Goal: Check status: Check status

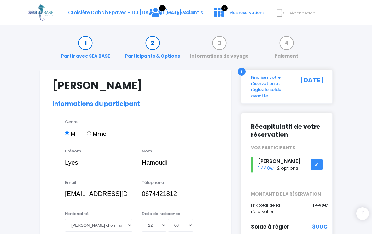
select select "N4"
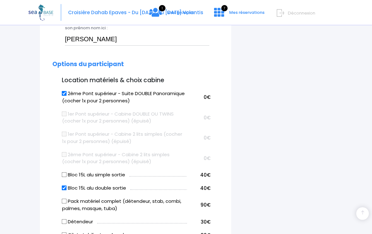
scroll to position [320, 0]
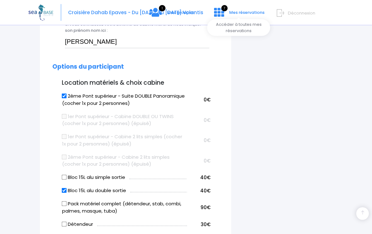
click at [220, 14] on icon at bounding box center [219, 12] width 10 height 10
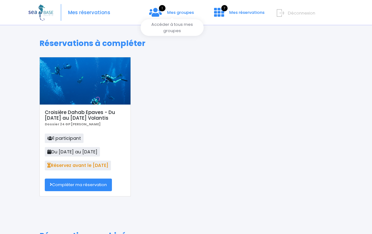
click at [161, 14] on icon at bounding box center [155, 12] width 13 height 10
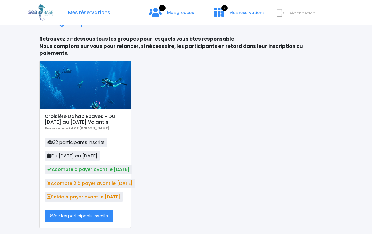
scroll to position [22, 0]
click at [68, 210] on link "Voir les participants inscrits" at bounding box center [79, 216] width 68 height 13
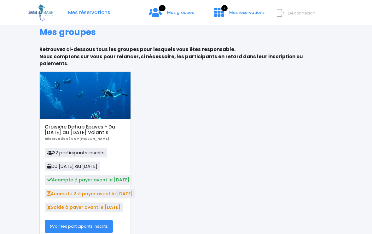
scroll to position [0, 0]
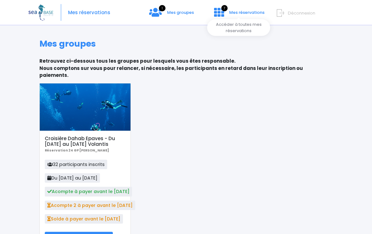
click at [220, 10] on icon at bounding box center [219, 12] width 10 height 10
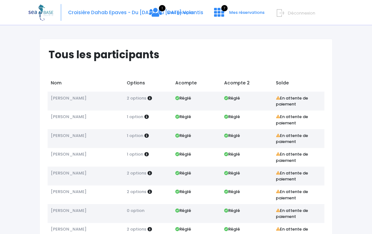
click at [83, 18] on div "Croisière Dahab Epaves - Du 15/11/25 au 22/11/25 Volantis 1 Mes groupes 7" at bounding box center [181, 12] width 306 height 25
